Goal: Contribute content: Add original content to the website for others to see

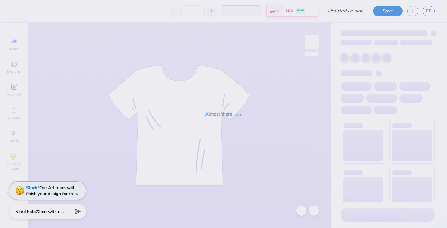
type input "axo hat"
type input "50"
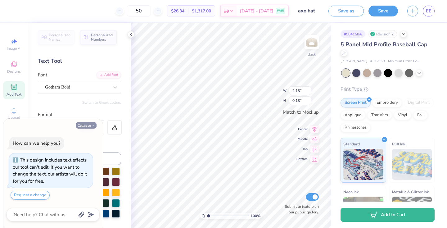
click at [89, 128] on button "Collapse" at bounding box center [86, 125] width 21 height 7
type textarea "x"
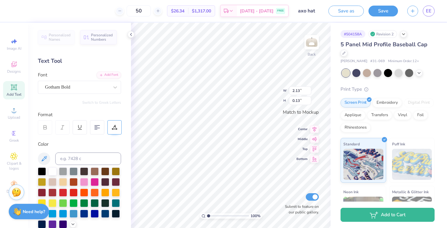
scroll to position [0, 3]
type textarea "ALPHA CHI KINDA GUY 2025"
click at [418, 75] on div at bounding box center [418, 72] width 7 height 7
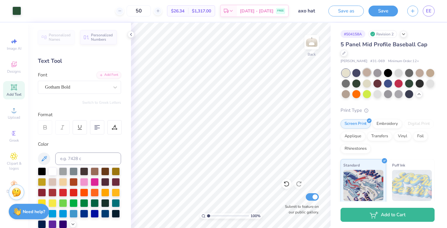
click at [366, 70] on div at bounding box center [367, 72] width 8 height 8
click at [378, 72] on div at bounding box center [377, 72] width 8 height 8
click at [419, 74] on div at bounding box center [419, 72] width 8 height 8
click at [429, 73] on div at bounding box center [430, 72] width 8 height 8
click at [380, 84] on div at bounding box center [377, 83] width 8 height 8
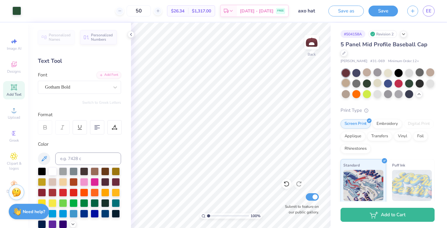
click at [347, 82] on div at bounding box center [346, 83] width 8 height 8
click at [348, 94] on div at bounding box center [346, 93] width 8 height 8
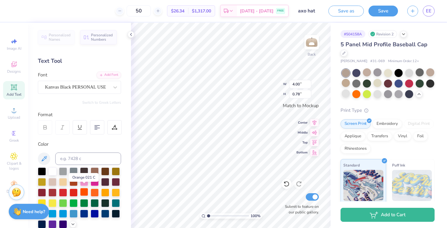
scroll to position [4, 0]
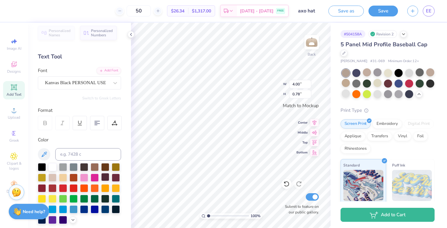
click at [105, 177] on div at bounding box center [105, 177] width 8 height 8
click at [104, 167] on div at bounding box center [105, 166] width 8 height 8
click at [86, 168] on div at bounding box center [84, 166] width 8 height 8
type input "2.70"
type input "0.13"
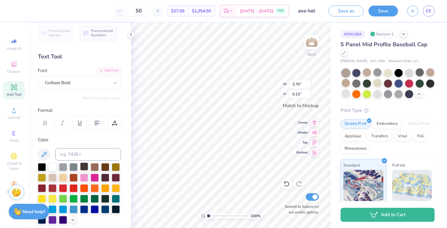
click at [86, 168] on div at bounding box center [84, 166] width 8 height 8
click at [381, 12] on button "Save" at bounding box center [382, 10] width 29 height 11
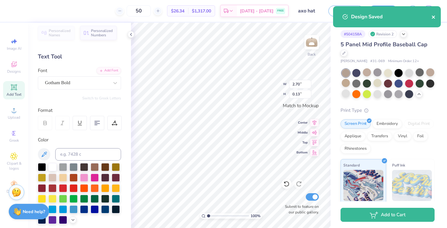
click at [434, 18] on icon "close" at bounding box center [433, 17] width 3 height 3
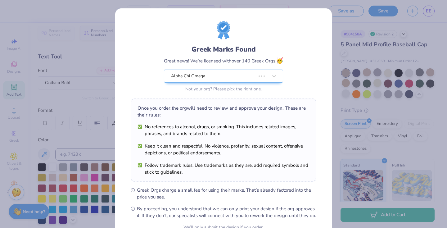
click at [428, 7] on div "Design Saved" at bounding box center [387, 19] width 110 height 28
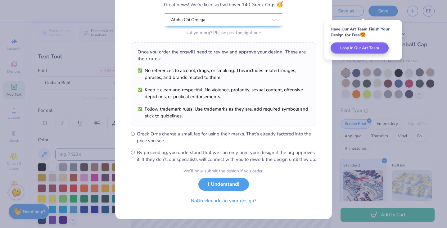
scroll to position [63, 0]
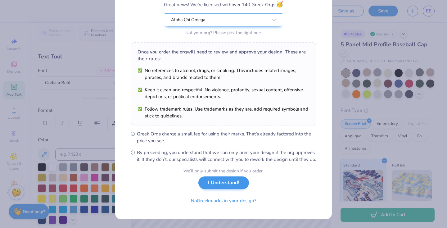
click at [221, 182] on button "I Understand!" at bounding box center [223, 182] width 51 height 13
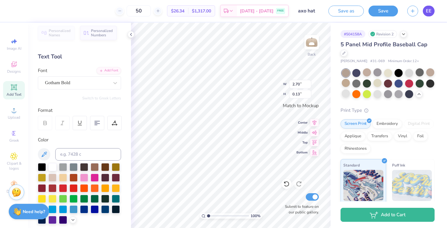
click at [430, 10] on span "EE" at bounding box center [429, 10] width 6 height 7
